Goal: Check status: Check status

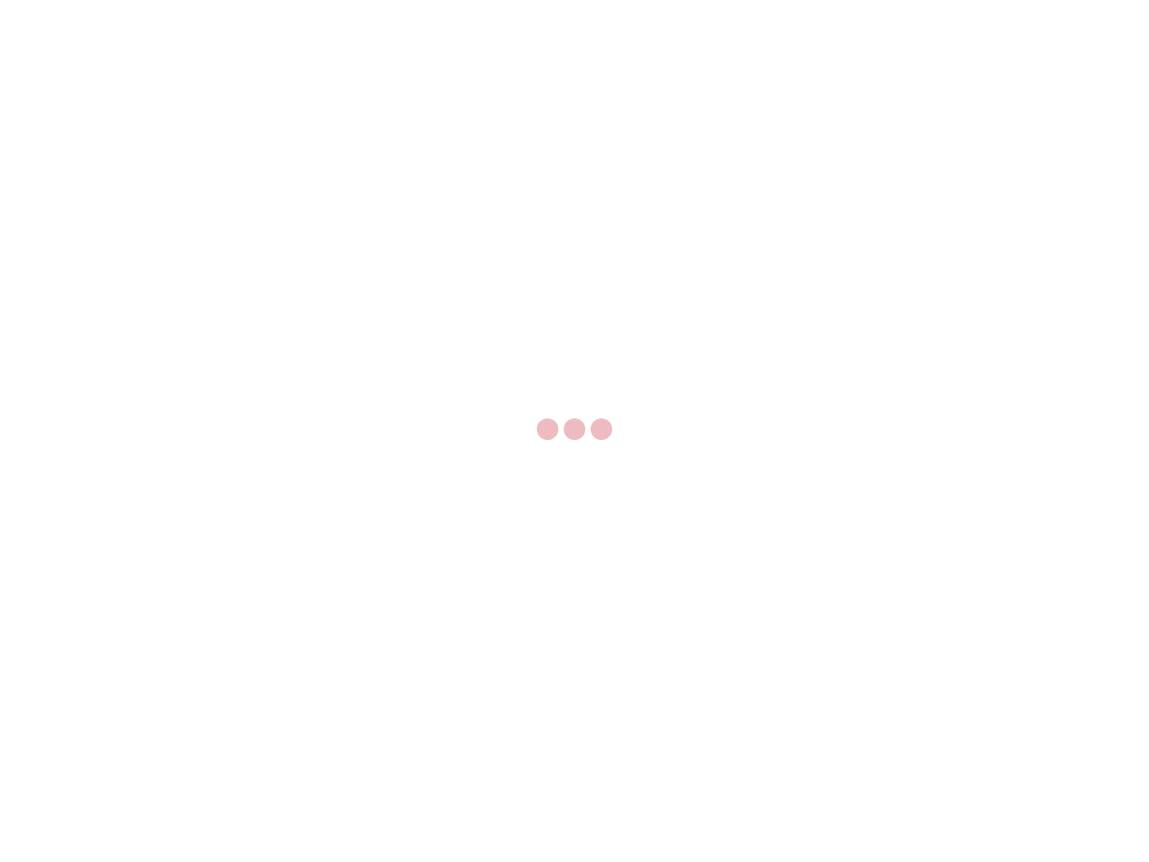
select select "US"
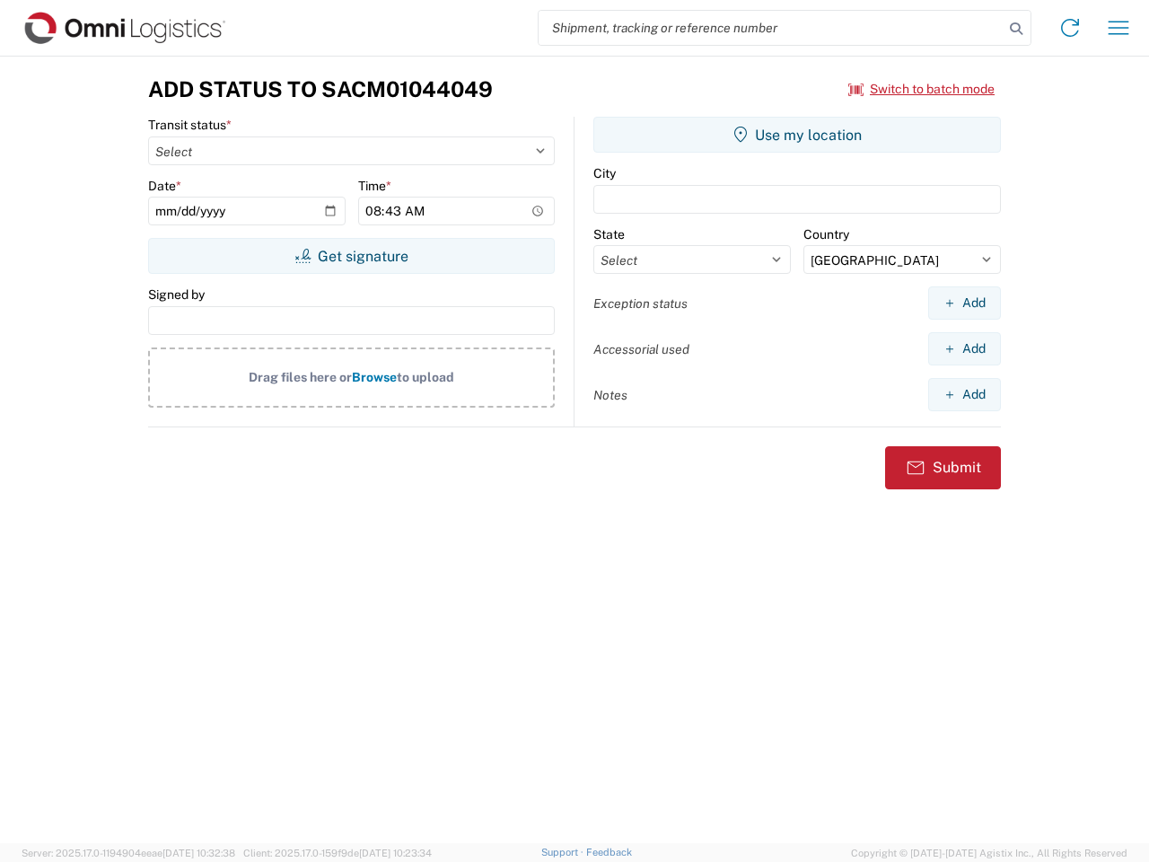
click at [771, 28] on input "search" at bounding box center [771, 28] width 465 height 34
click at [1016, 29] on icon at bounding box center [1016, 28] width 25 height 25
click at [1070, 28] on icon at bounding box center [1070, 27] width 29 height 29
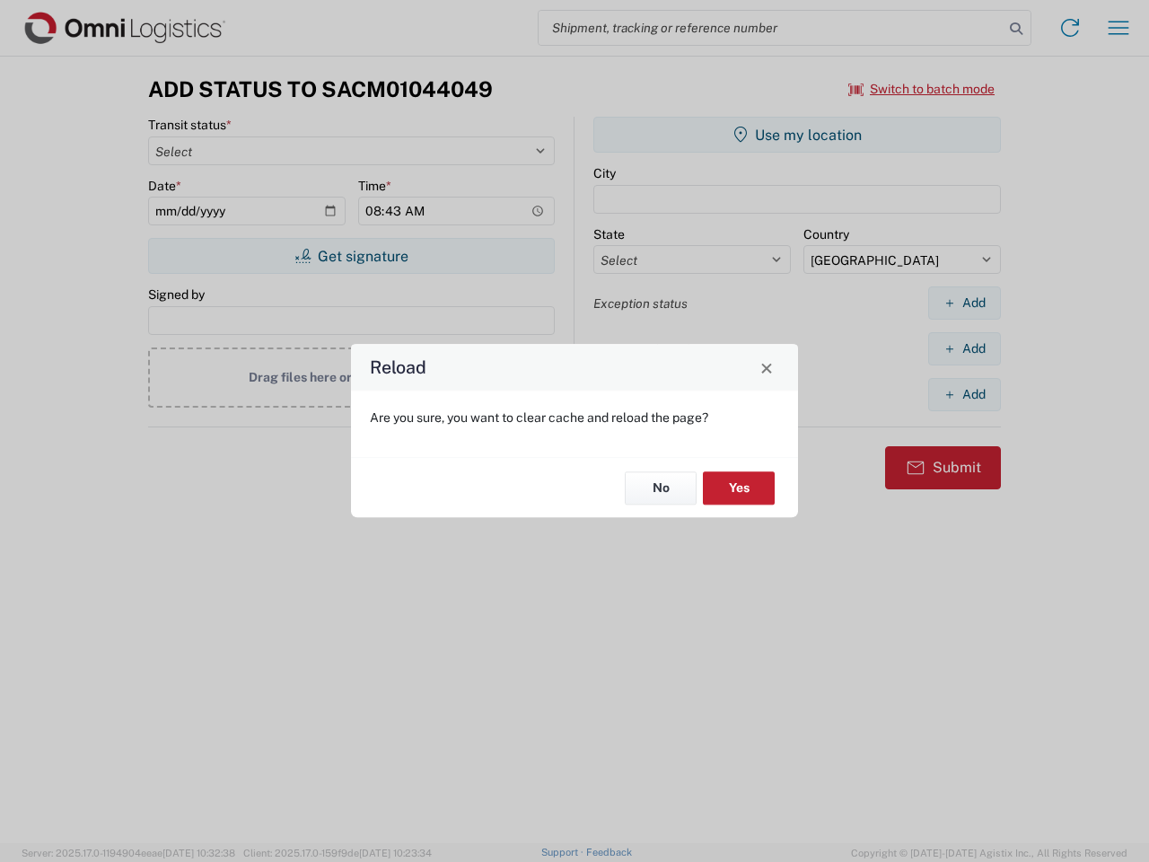
click at [1118, 28] on div "Reload Are you sure, you want to clear cache and reload the page? No Yes" at bounding box center [574, 431] width 1149 height 862
click at [922, 89] on div "Reload Are you sure, you want to clear cache and reload the page? No Yes" at bounding box center [574, 431] width 1149 height 862
click at [351, 256] on div "Reload Are you sure, you want to clear cache and reload the page? No Yes" at bounding box center [574, 431] width 1149 height 862
click at [797, 135] on div "Reload Are you sure, you want to clear cache and reload the page? No Yes" at bounding box center [574, 431] width 1149 height 862
click at [964, 302] on div "Reload Are you sure, you want to clear cache and reload the page? No Yes" at bounding box center [574, 431] width 1149 height 862
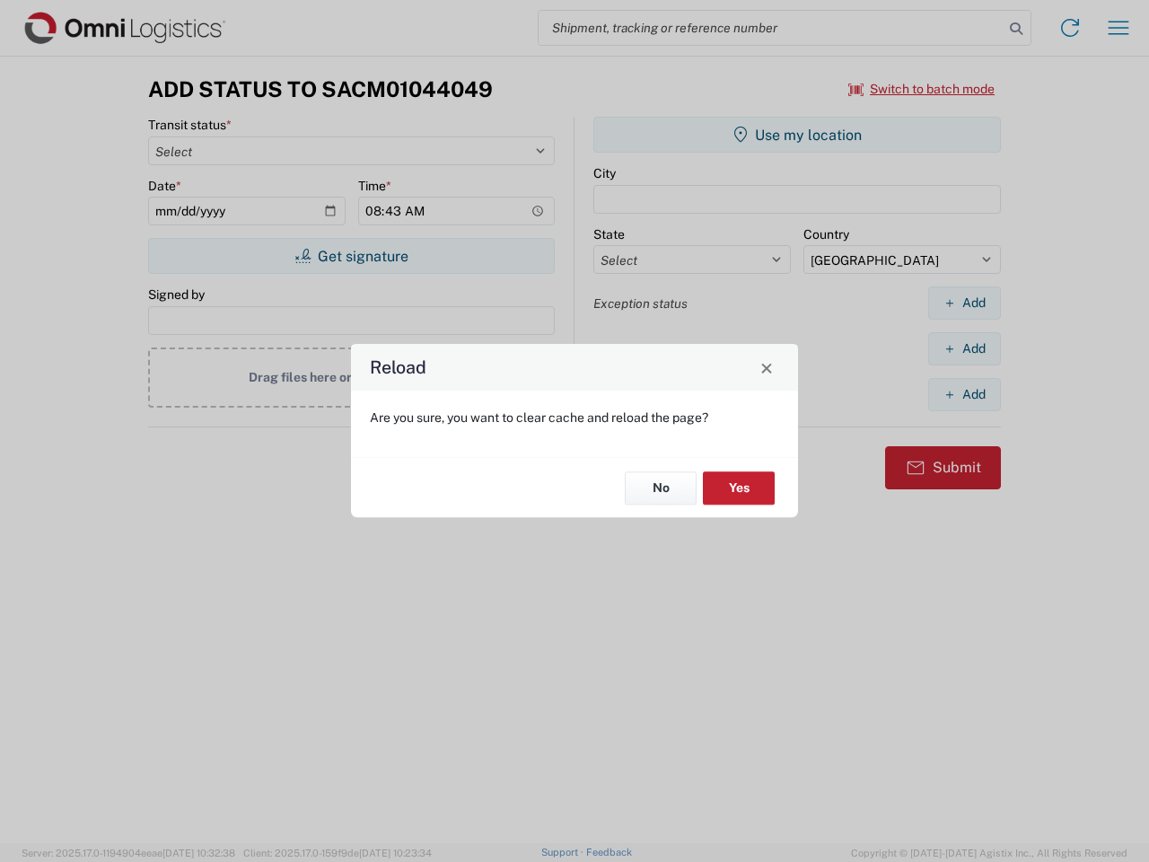
click at [964, 348] on div "Reload Are you sure, you want to clear cache and reload the page? No Yes" at bounding box center [574, 431] width 1149 height 862
click at [964, 394] on div "Reload Are you sure, you want to clear cache and reload the page? No Yes" at bounding box center [574, 431] width 1149 height 862
